Goal: Task Accomplishment & Management: Manage account settings

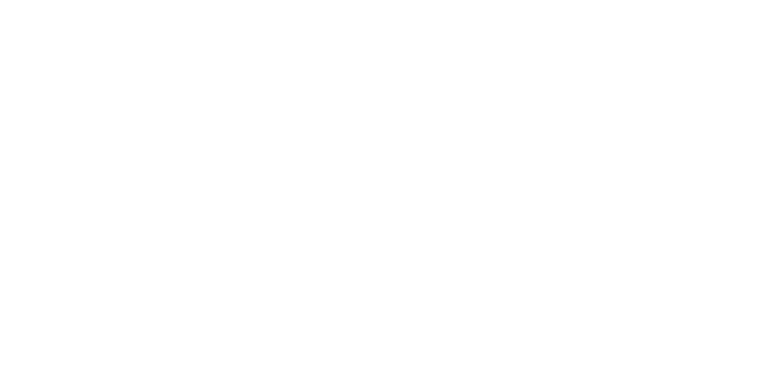
scroll to position [376, 0]
click at [111, 167] on div "Tracking" at bounding box center [94, 165] width 33 height 11
click at [478, 297] on icon at bounding box center [475, 298] width 6 height 6
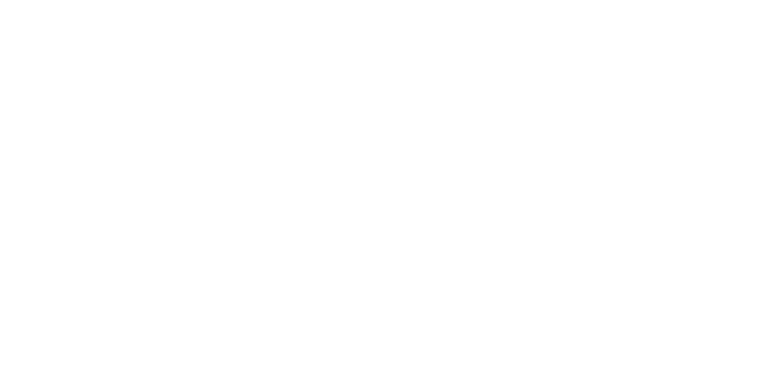
click at [379, 190] on button "Clock Off" at bounding box center [346, 190] width 66 height 19
click at [214, 341] on icon at bounding box center [210, 338] width 8 height 8
click at [129, 72] on div "Order details" at bounding box center [103, 75] width 51 height 11
click at [642, 63] on button "Close" at bounding box center [620, 66] width 44 height 19
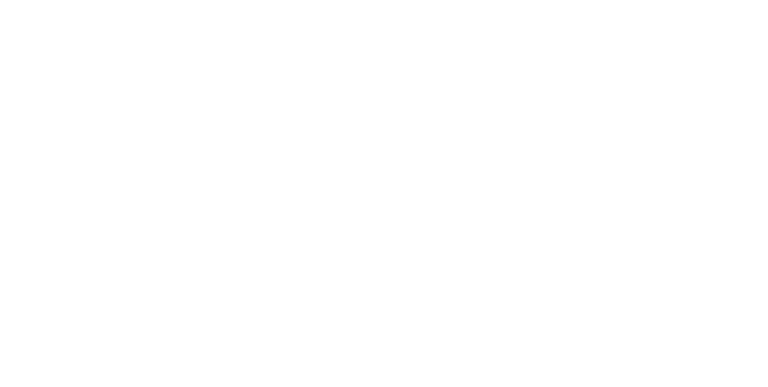
click at [131, 133] on div "Checklists 0/0" at bounding box center [104, 135] width 53 height 11
click at [129, 78] on div "Order details" at bounding box center [103, 75] width 51 height 11
click at [125, 102] on div "Collaborate" at bounding box center [101, 105] width 47 height 11
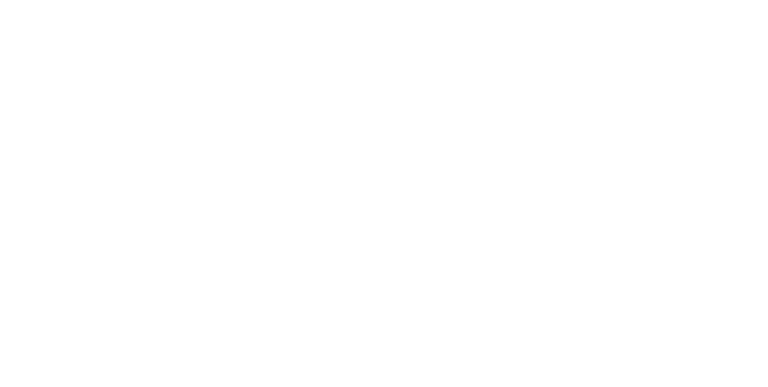
click at [642, 64] on button "Close" at bounding box center [620, 66] width 44 height 19
click at [125, 107] on div "Collaborate" at bounding box center [101, 105] width 47 height 11
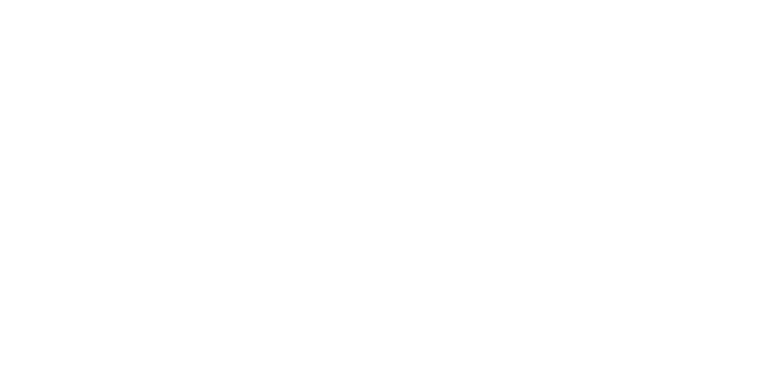
click at [129, 76] on div "Order details" at bounding box center [103, 75] width 51 height 11
click at [159, 155] on button "Tracking" at bounding box center [102, 165] width 114 height 30
click at [125, 107] on div "Collaborate" at bounding box center [101, 105] width 47 height 11
click at [129, 79] on div "Order details" at bounding box center [103, 75] width 51 height 11
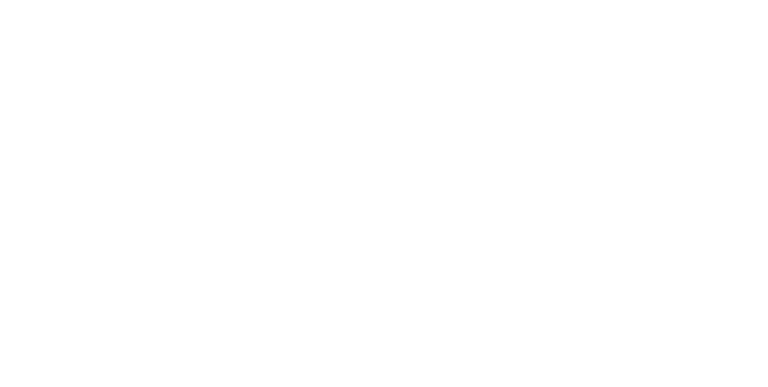
click at [125, 103] on div "Collaborate" at bounding box center [101, 105] width 47 height 11
click at [111, 167] on div "Tracking" at bounding box center [94, 165] width 33 height 11
click at [642, 65] on button "Close" at bounding box center [620, 66] width 44 height 19
click at [111, 167] on div "Tracking" at bounding box center [94, 165] width 33 height 11
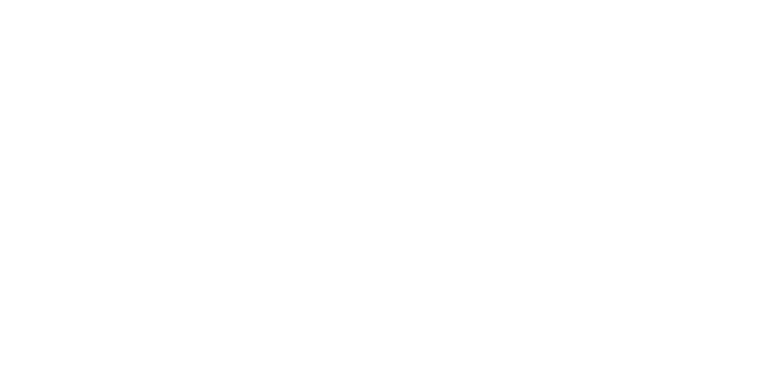
click at [471, 294] on button at bounding box center [463, 297] width 15 height 15
click at [379, 193] on button "Clock On" at bounding box center [346, 190] width 66 height 19
